Goal: Task Accomplishment & Management: Complete application form

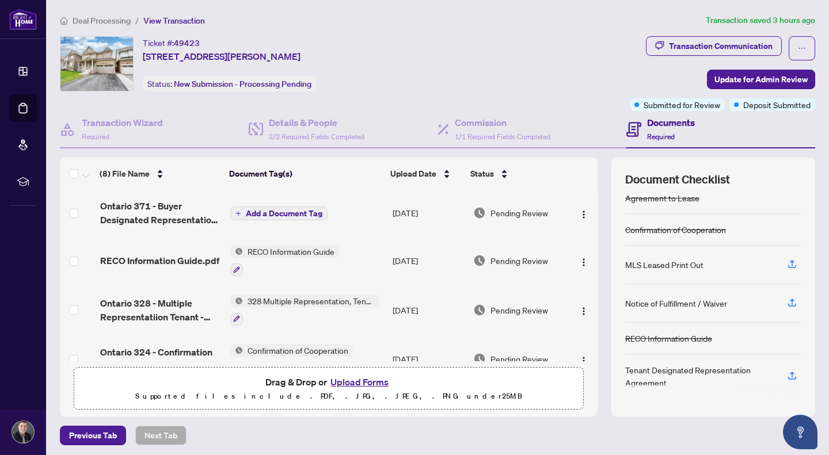
click at [256, 214] on span "Add a Document Tag" at bounding box center [284, 214] width 77 height 8
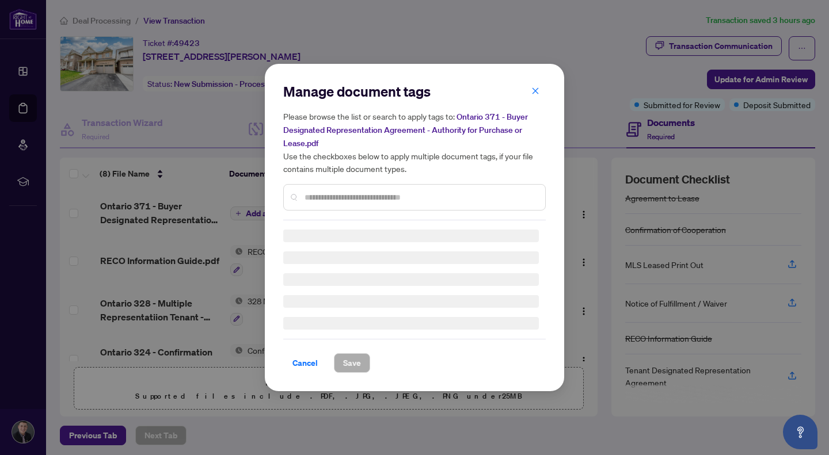
click at [318, 198] on div "Manage document tags Please browse the list or search to apply tags to: Ontario…" at bounding box center [414, 227] width 262 height 291
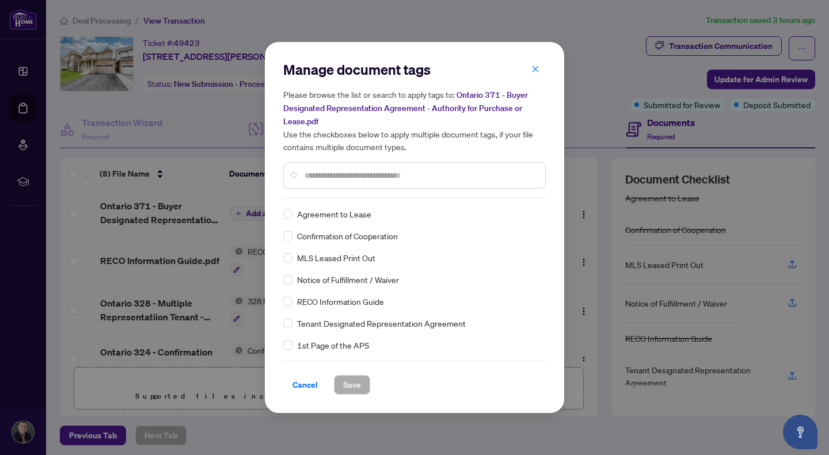
click at [324, 181] on div at bounding box center [414, 175] width 262 height 26
click at [324, 174] on input "text" at bounding box center [420, 175] width 231 height 13
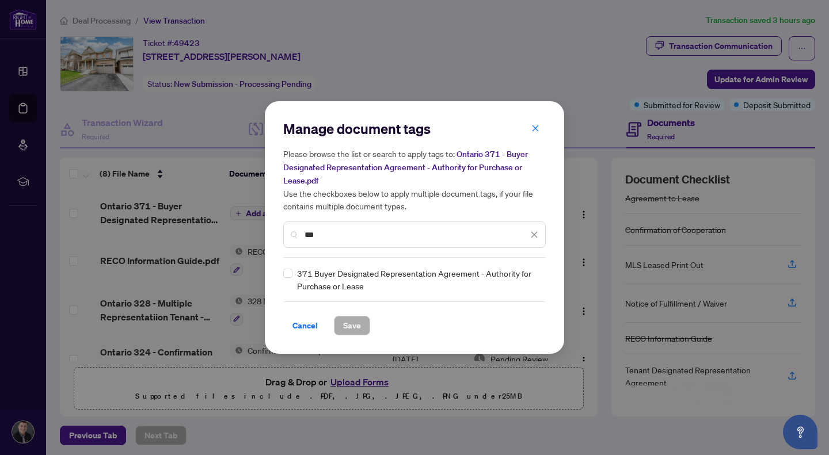
type input "***"
click at [320, 271] on span "371 Buyer Designated Representation Agreement - Authority for Purchase or Lease" at bounding box center [418, 279] width 242 height 25
click at [351, 322] on span "Save" at bounding box center [352, 326] width 18 height 18
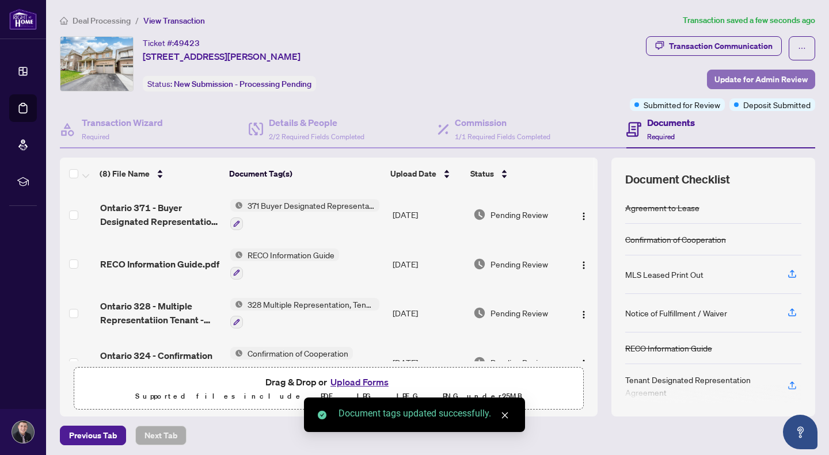
click at [760, 79] on span "Update for Admin Review" at bounding box center [760, 79] width 93 height 18
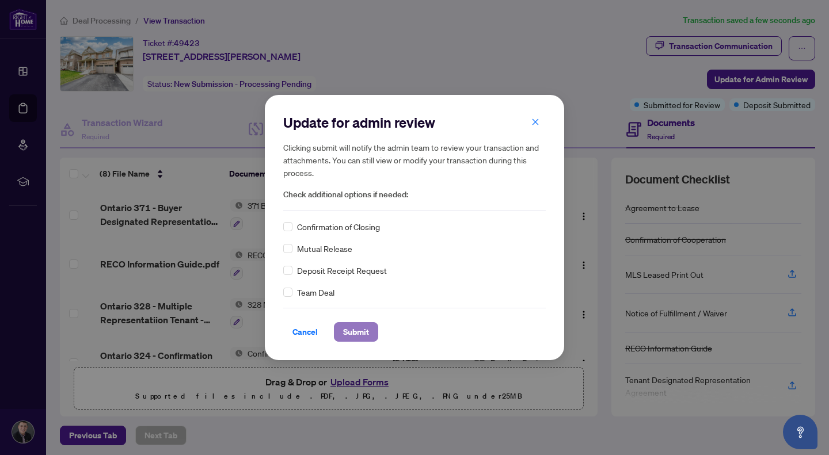
click at [364, 331] on span "Submit" at bounding box center [356, 332] width 26 height 18
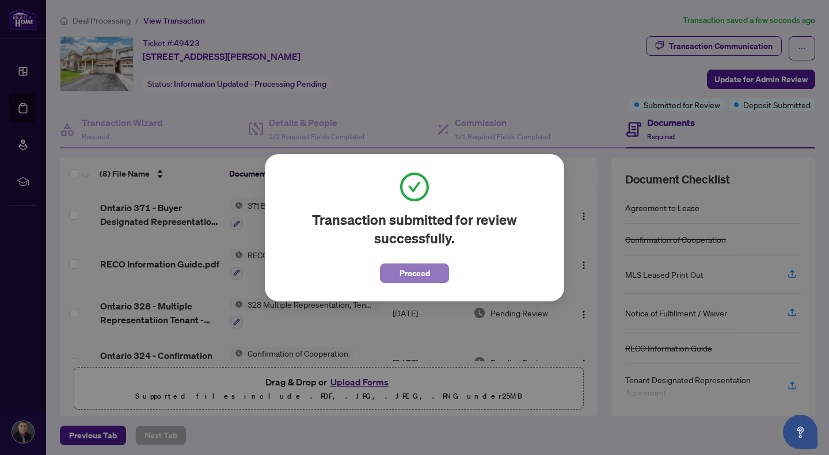
click at [424, 273] on span "Proceed" at bounding box center [414, 273] width 31 height 18
